Goal: Entertainment & Leisure: Consume media (video, audio)

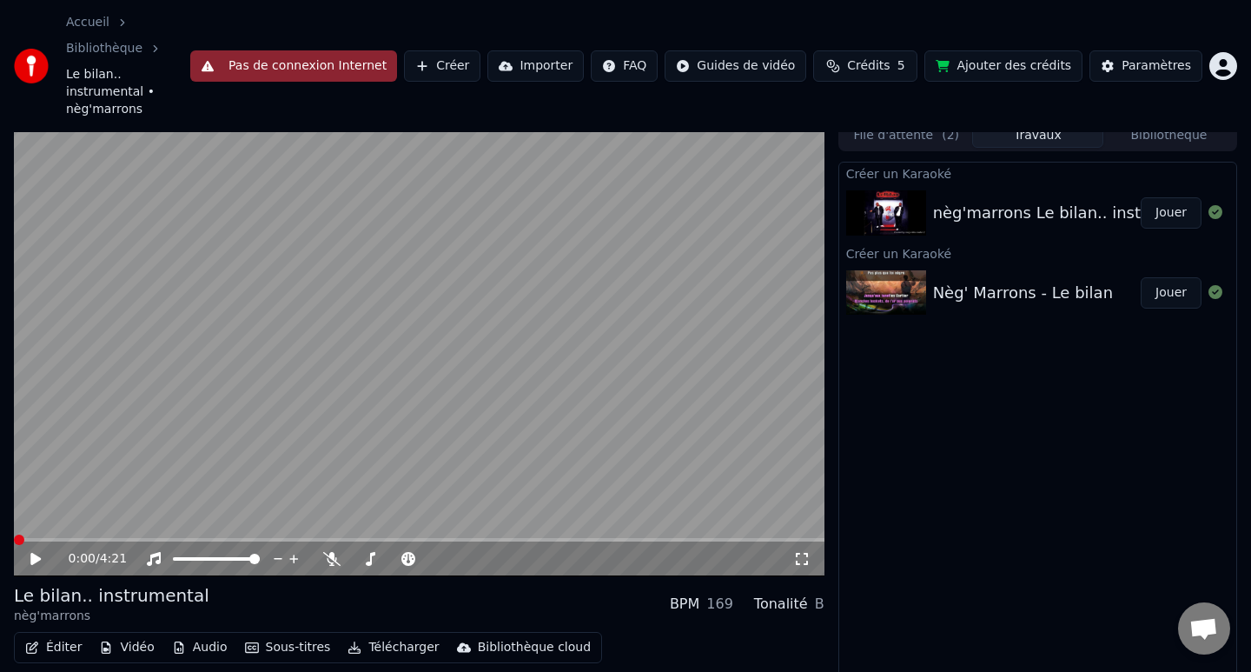
scroll to position [56, 0]
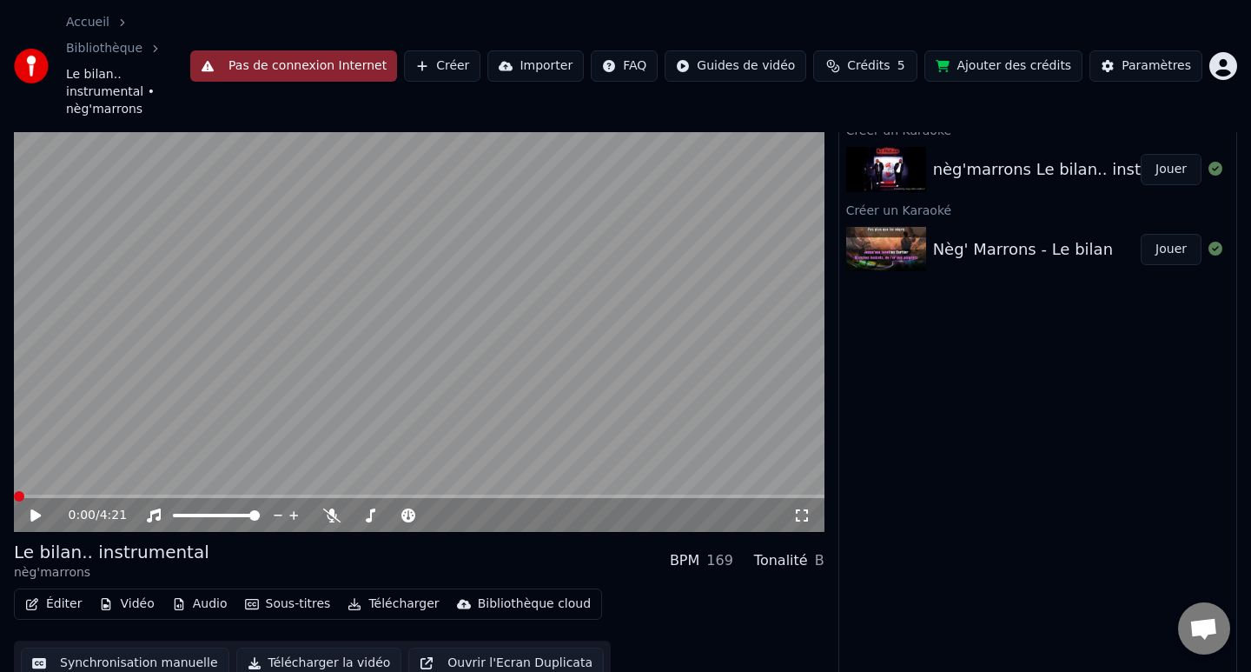
click at [969, 337] on div "Créer un Karaoké nèg'marrons Le bilan.. instrumental Jouer Créer un Karaoké Nèg…" at bounding box center [1037, 403] width 399 height 571
click at [1158, 155] on button "Jouer" at bounding box center [1171, 169] width 61 height 31
click at [885, 57] on span "Crédits" at bounding box center [864, 65] width 43 height 17
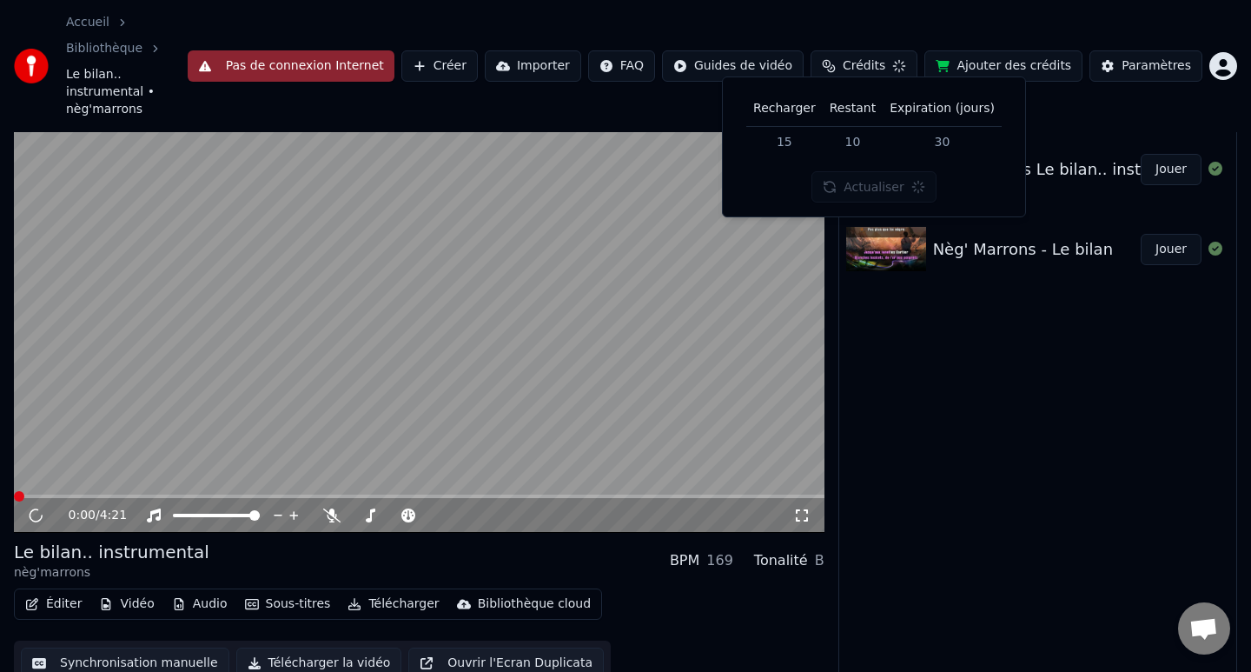
click at [909, 294] on div "Créer un Karaoké nèg'marrons Le bilan.. instrumental Jouer Créer un Karaoké Nèg…" at bounding box center [1037, 403] width 399 height 571
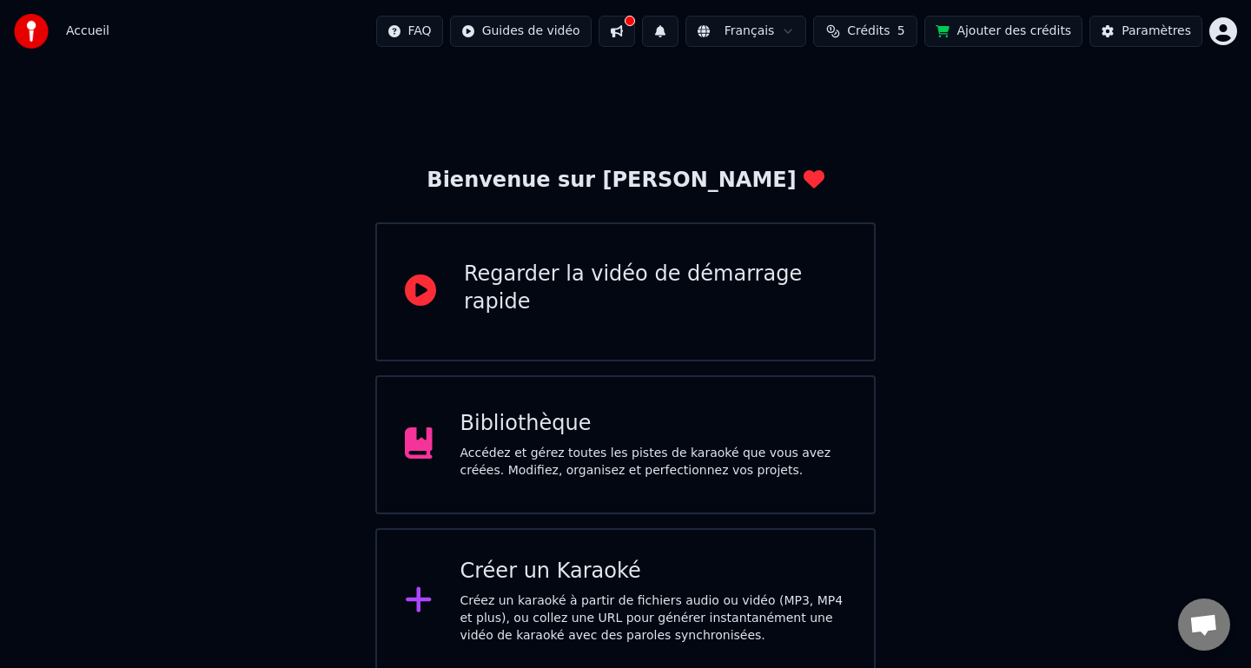
scroll to position [6, 0]
